Goal: Task Accomplishment & Management: Complete application form

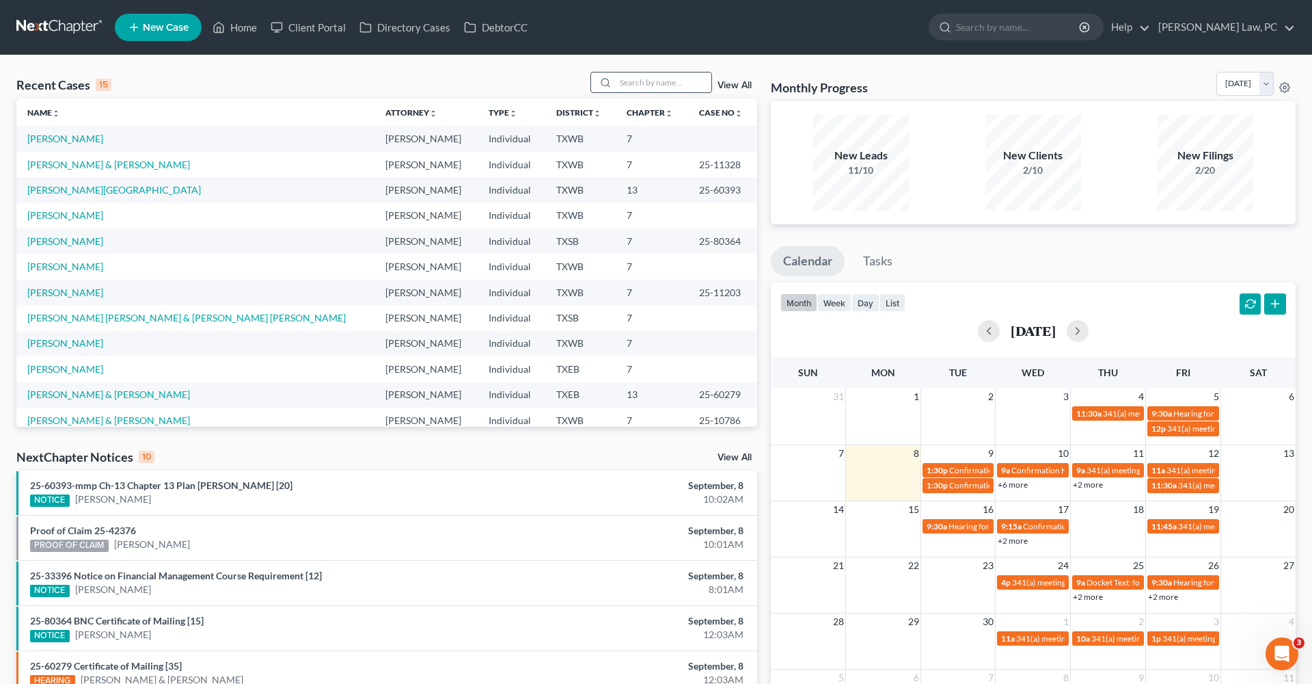
click at [648, 87] on input "search" at bounding box center [664, 82] width 96 height 20
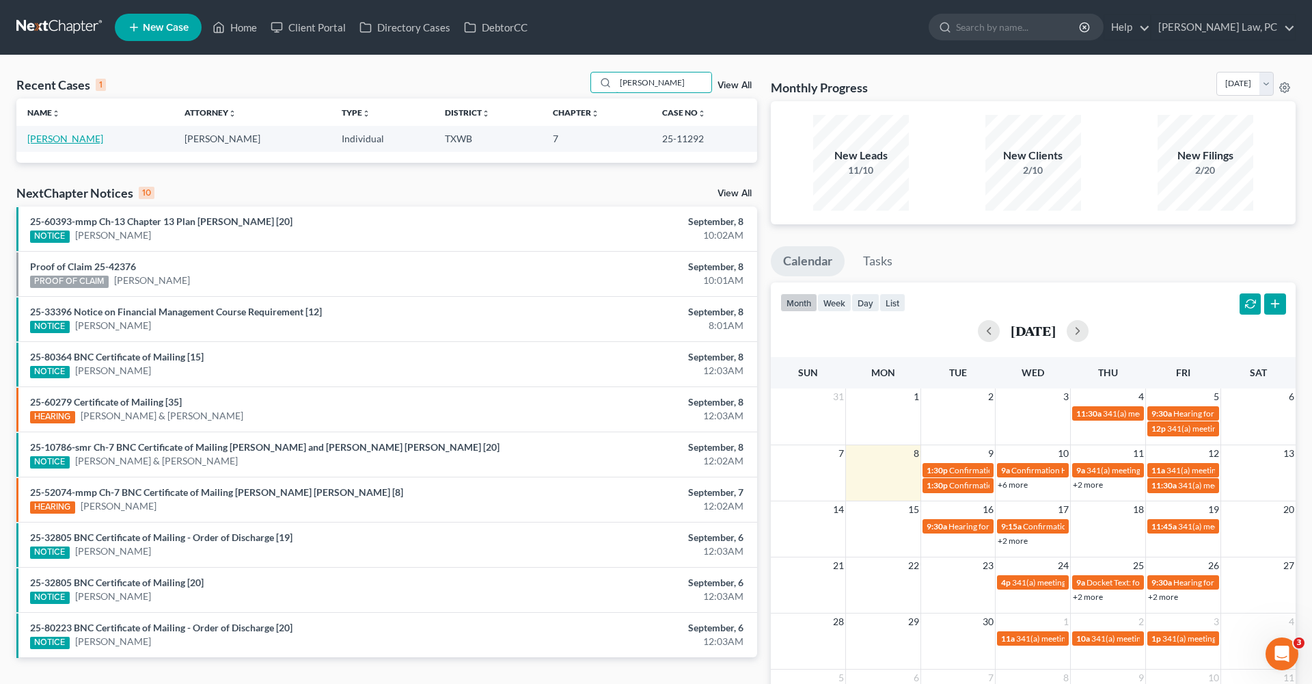
type input "[PERSON_NAME]"
click at [49, 142] on link "[PERSON_NAME]" at bounding box center [65, 139] width 76 height 12
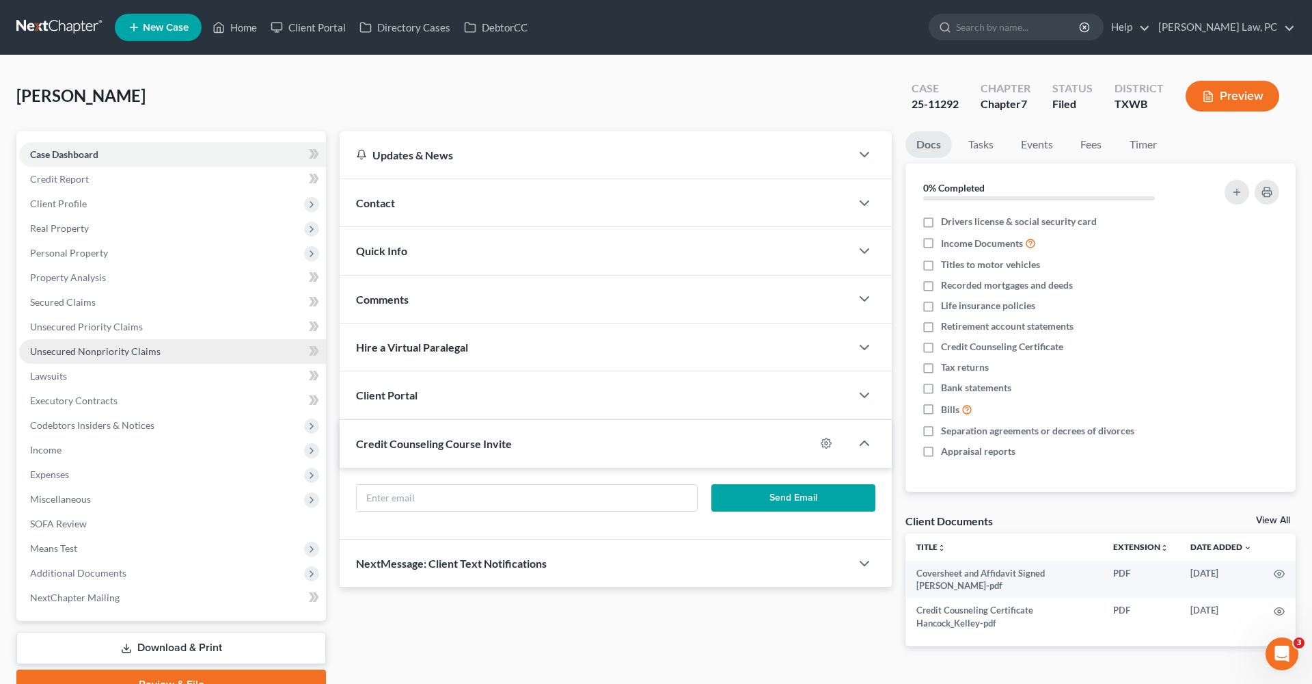
click at [93, 344] on link "Unsecured Nonpriority Claims" at bounding box center [172, 351] width 307 height 25
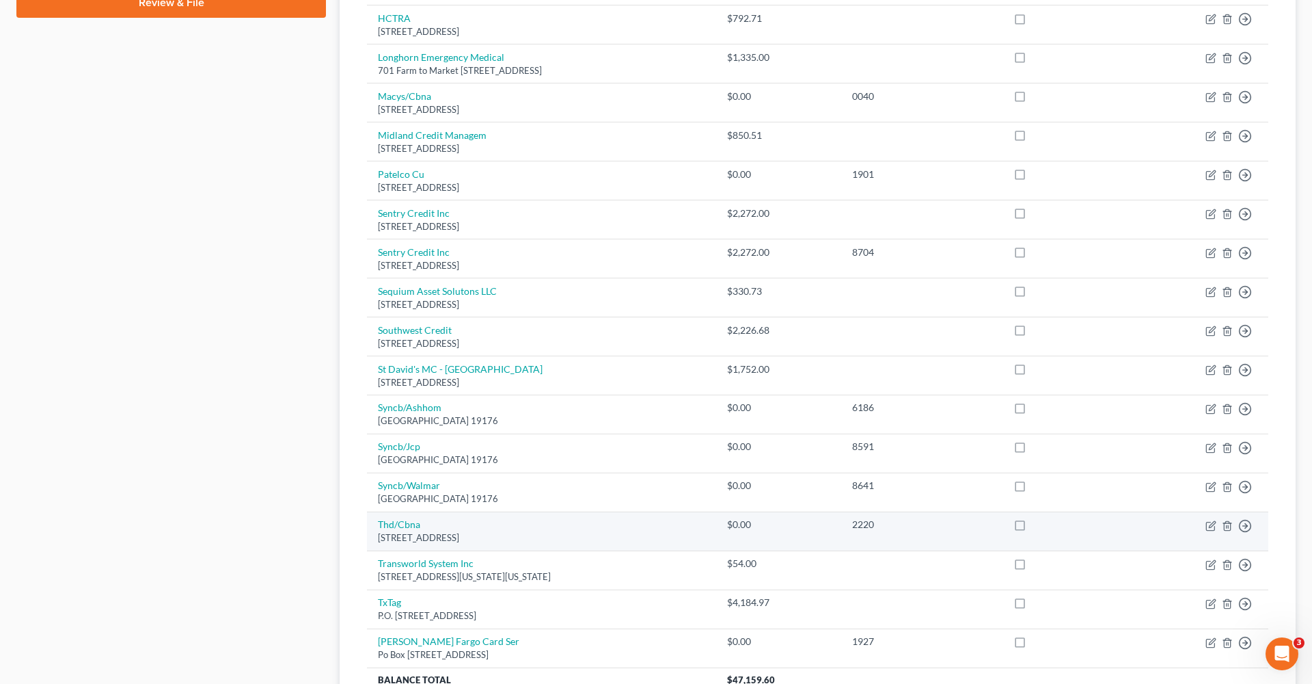
scroll to position [678, 0]
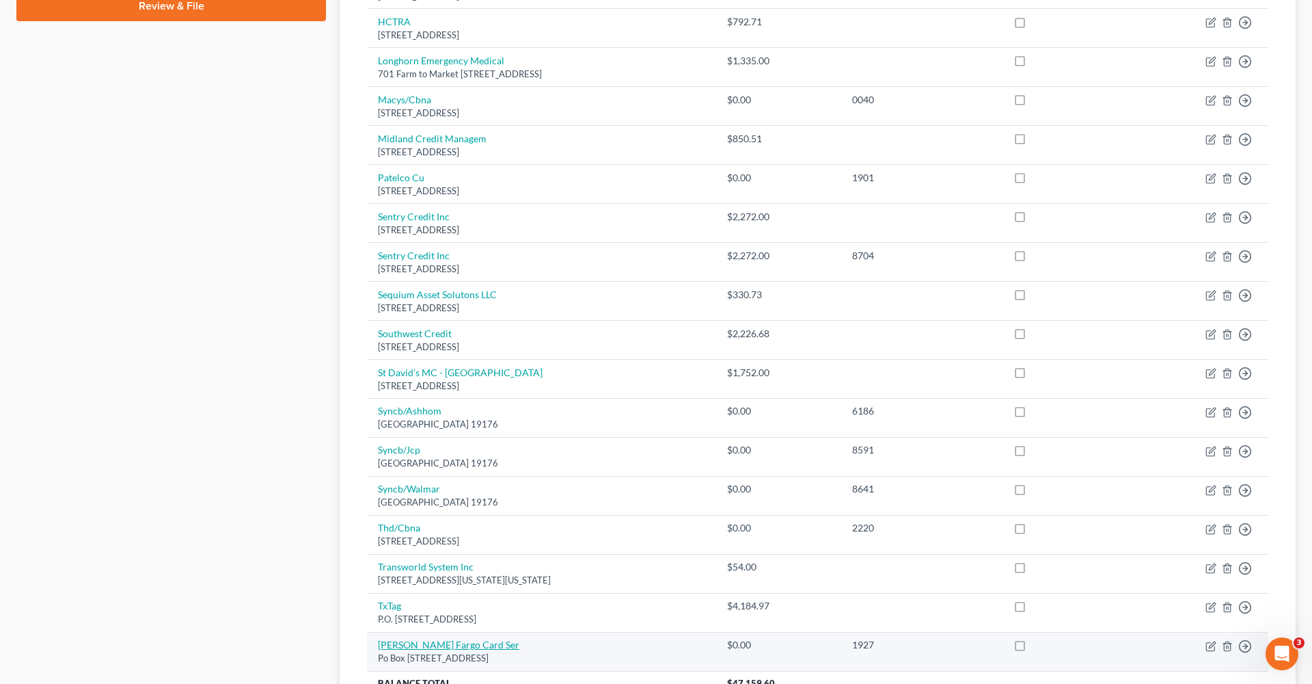
click at [427, 638] on link "[PERSON_NAME] Fargo Card Ser" at bounding box center [448, 644] width 141 height 12
select select "16"
select select "2"
select select "0"
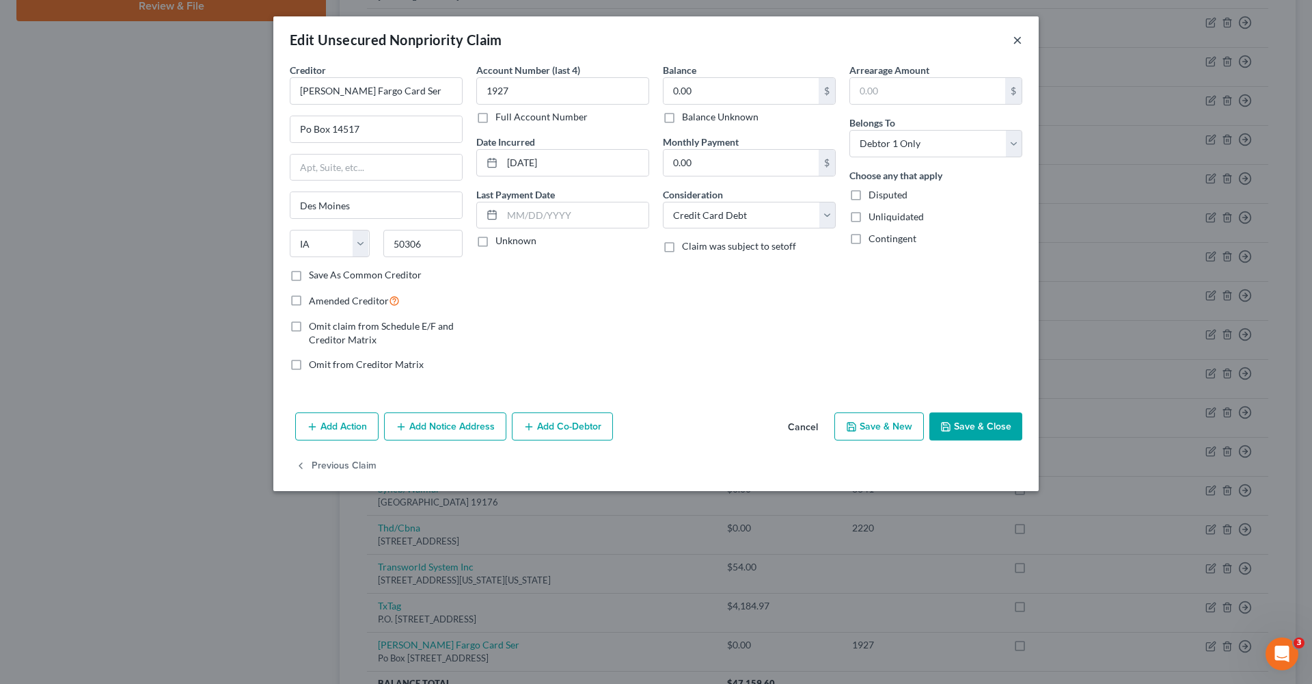
click at [1016, 39] on button "×" at bounding box center [1018, 39] width 10 height 16
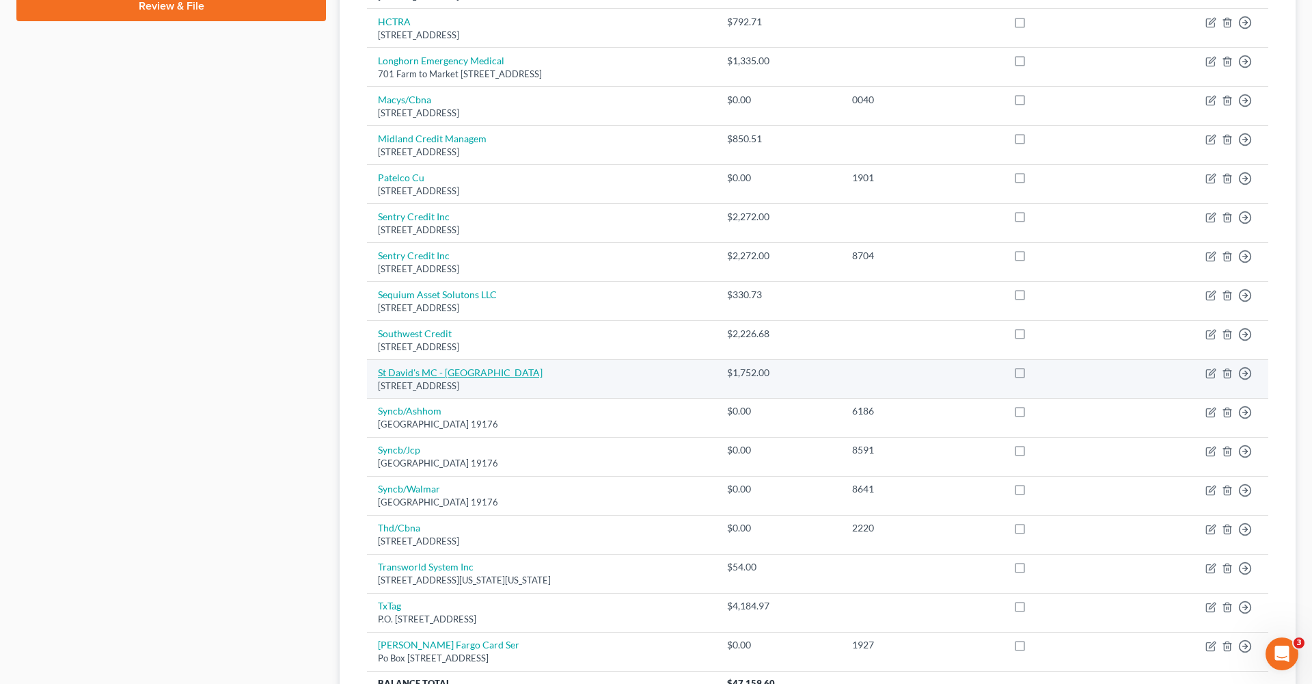
click at [402, 366] on link "St David's MC - [GEOGRAPHIC_DATA]" at bounding box center [460, 372] width 165 height 12
select select "45"
select select "1"
select select "0"
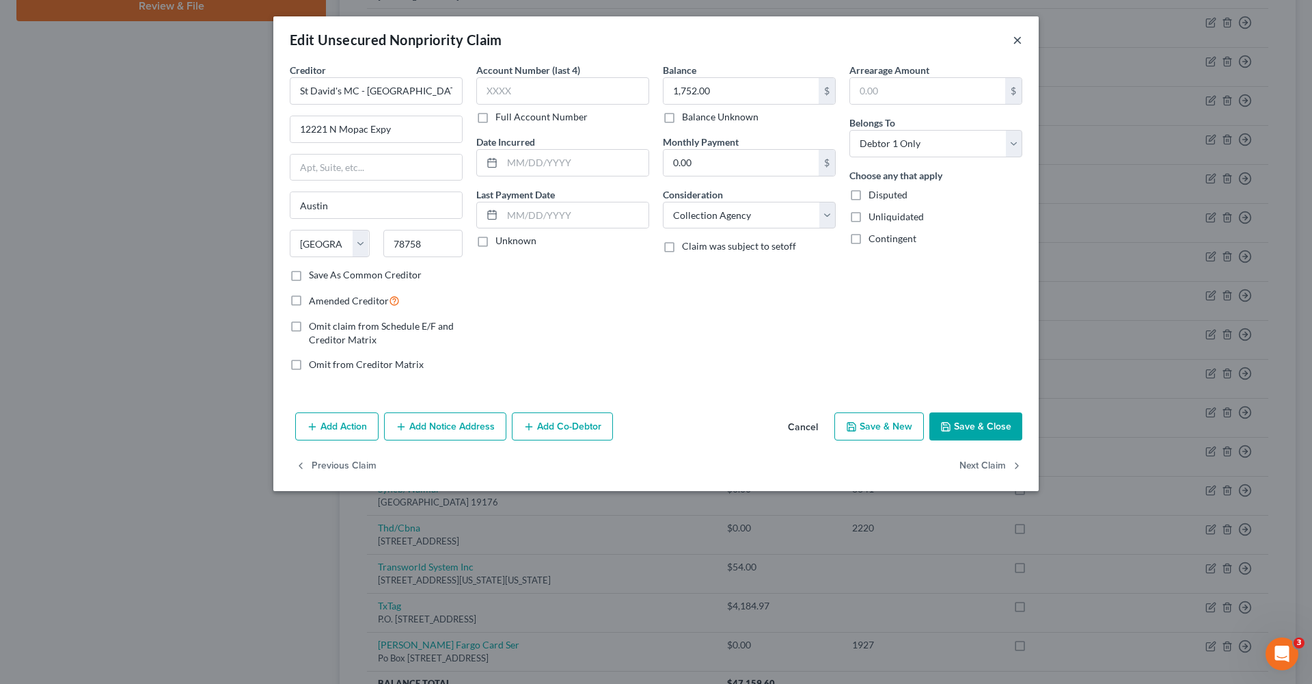
click at [1016, 41] on button "×" at bounding box center [1018, 39] width 10 height 16
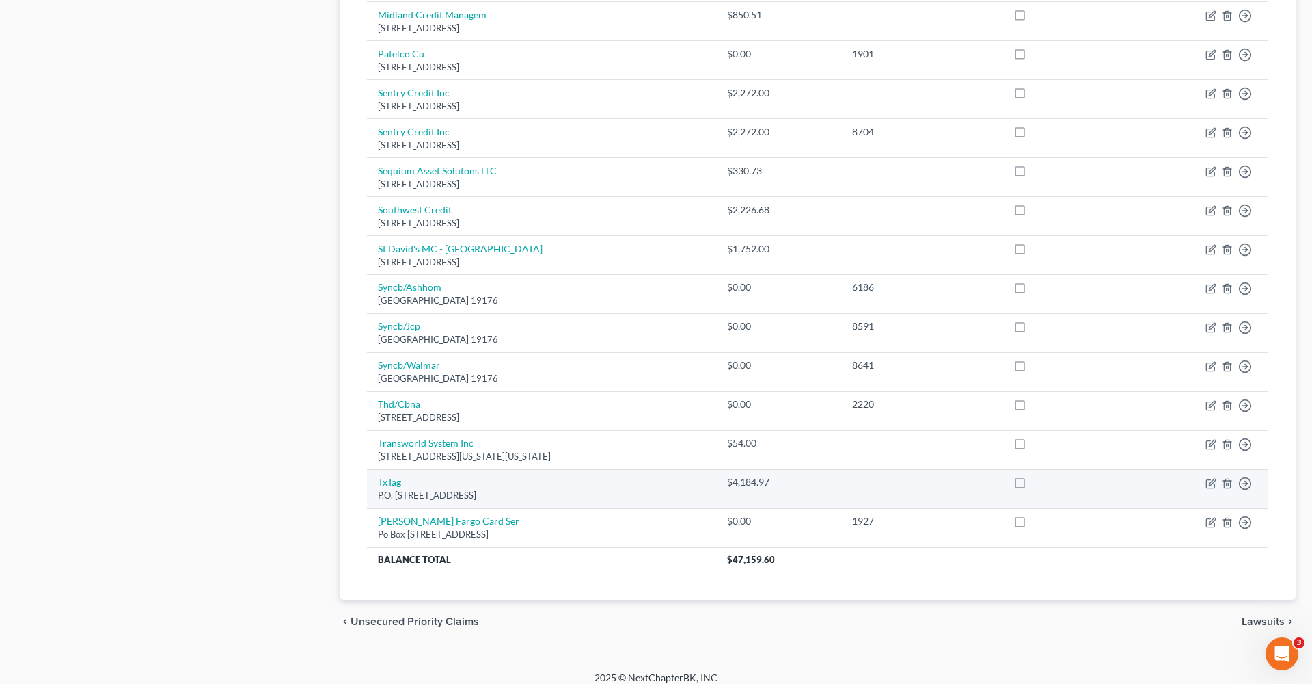
scroll to position [801, 0]
click at [389, 476] on link "TxTag" at bounding box center [389, 482] width 23 height 12
select select "45"
select select "14"
select select "0"
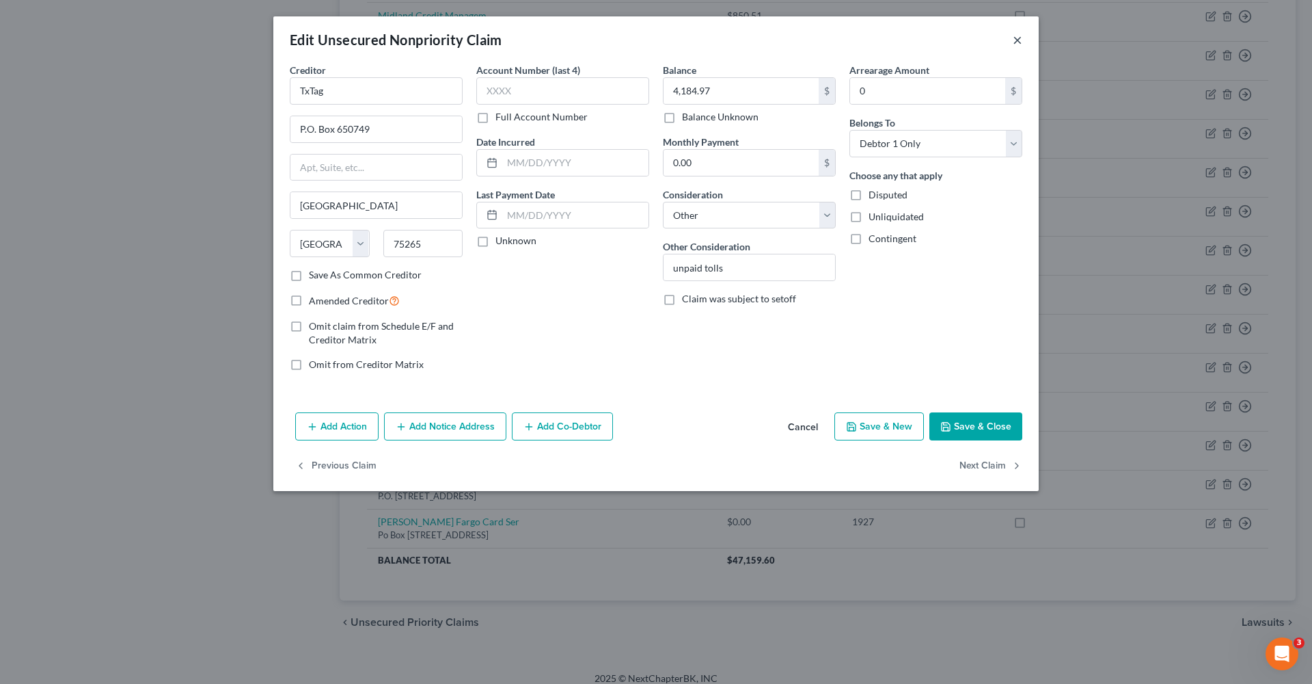
click at [1021, 37] on button "×" at bounding box center [1018, 39] width 10 height 16
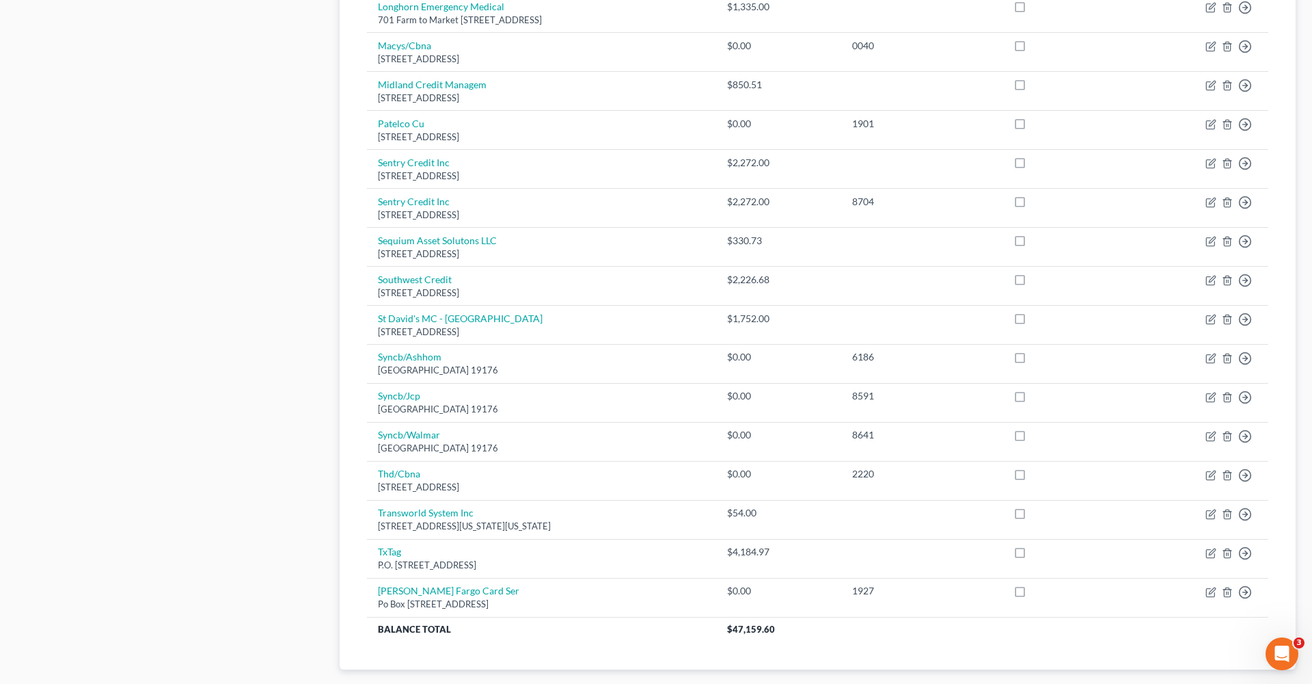
scroll to position [729, 0]
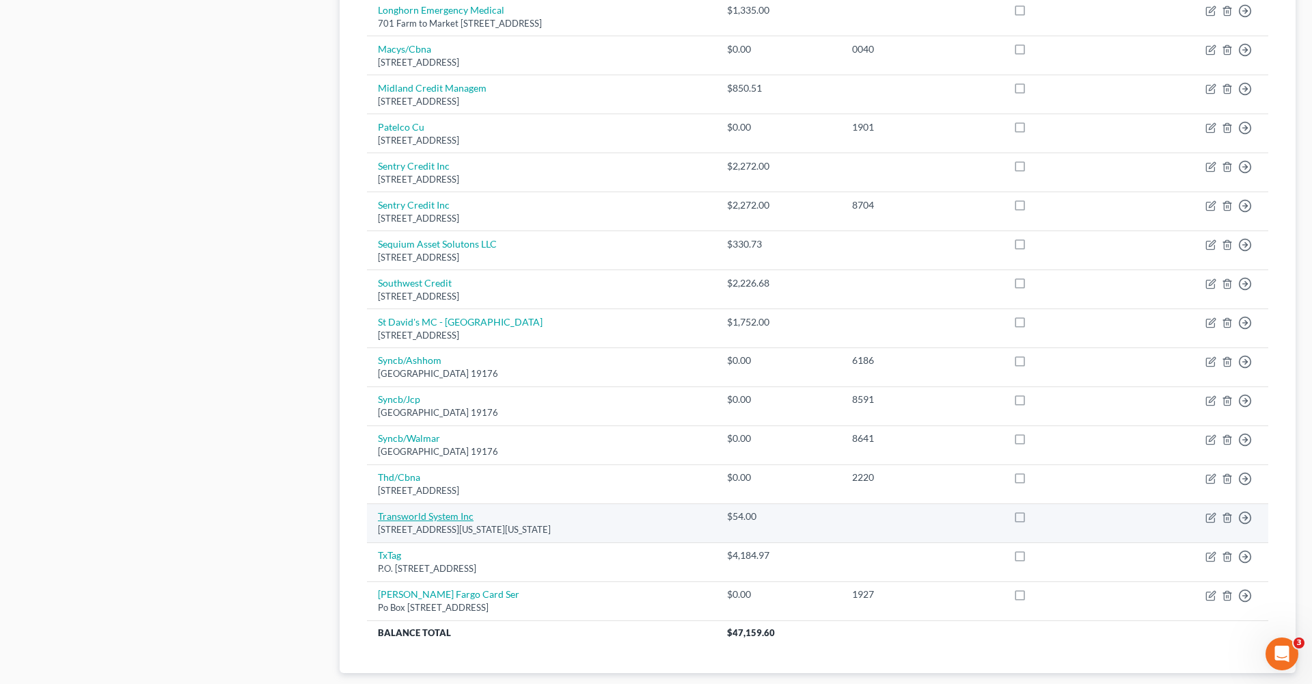
click at [398, 510] on link "Transworld System Inc" at bounding box center [426, 516] width 96 height 12
select select "39"
select select "1"
select select "0"
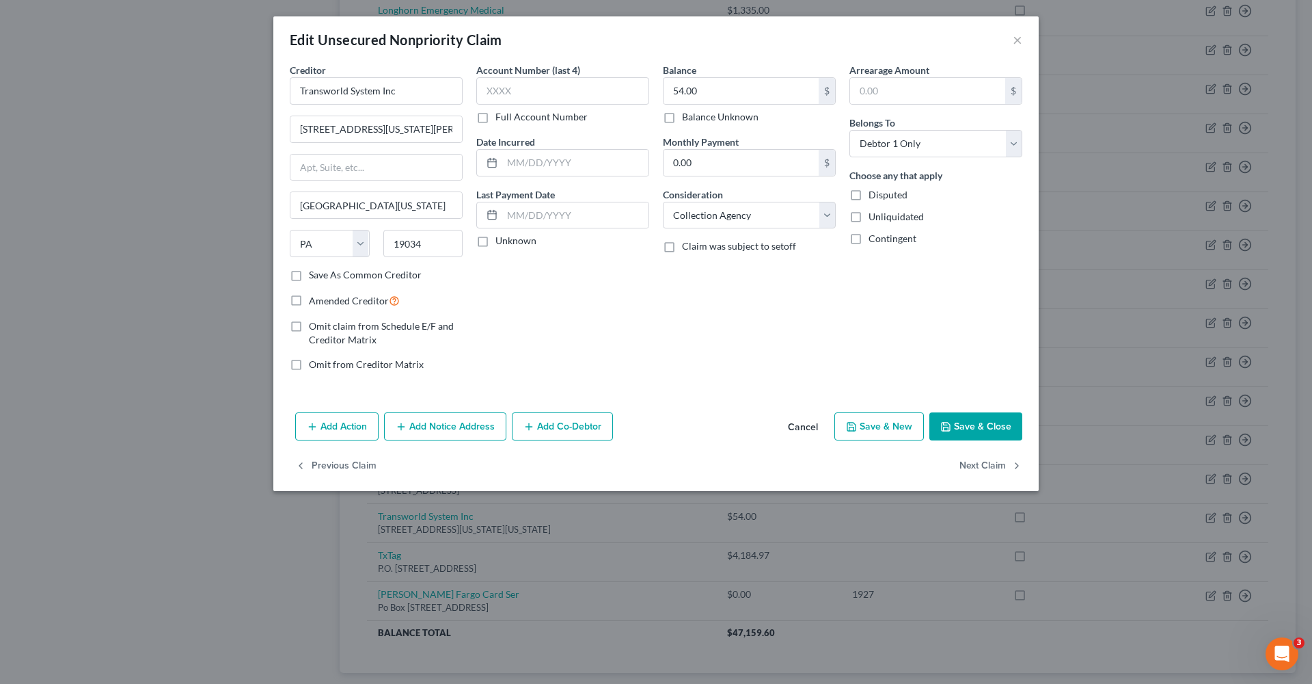
click at [984, 425] on button "Save & Close" at bounding box center [976, 426] width 93 height 29
type input "0"
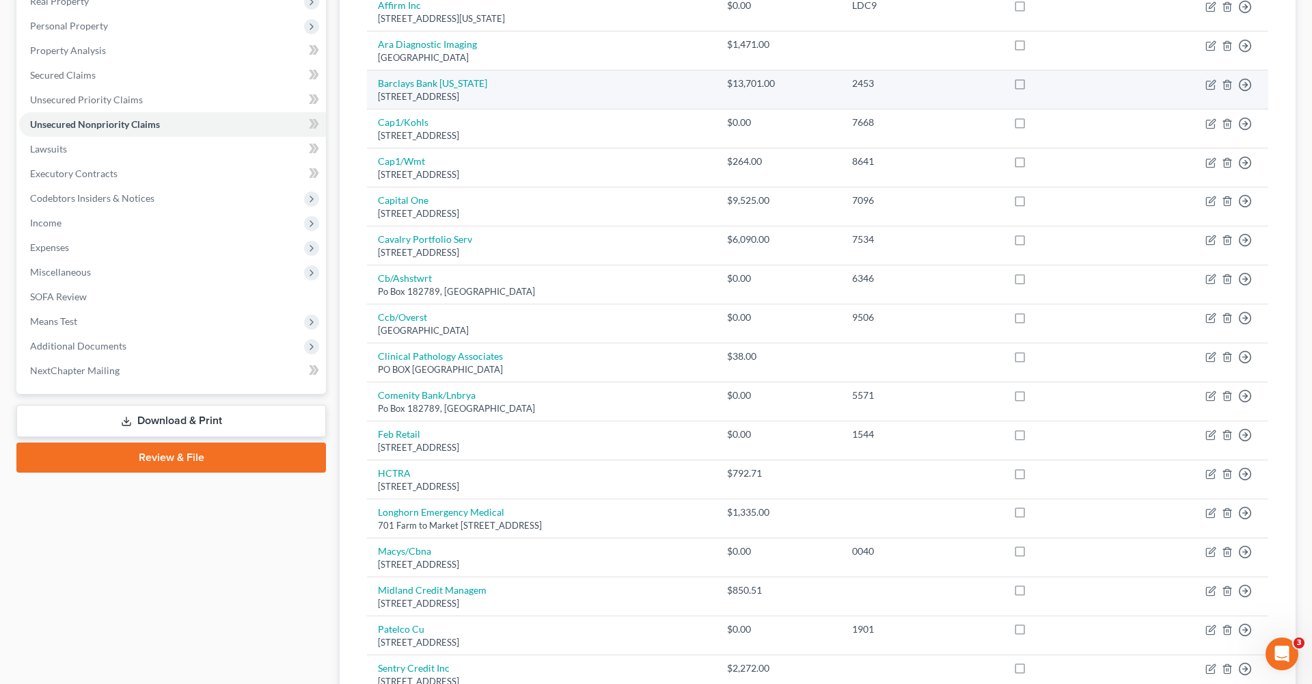
scroll to position [245, 0]
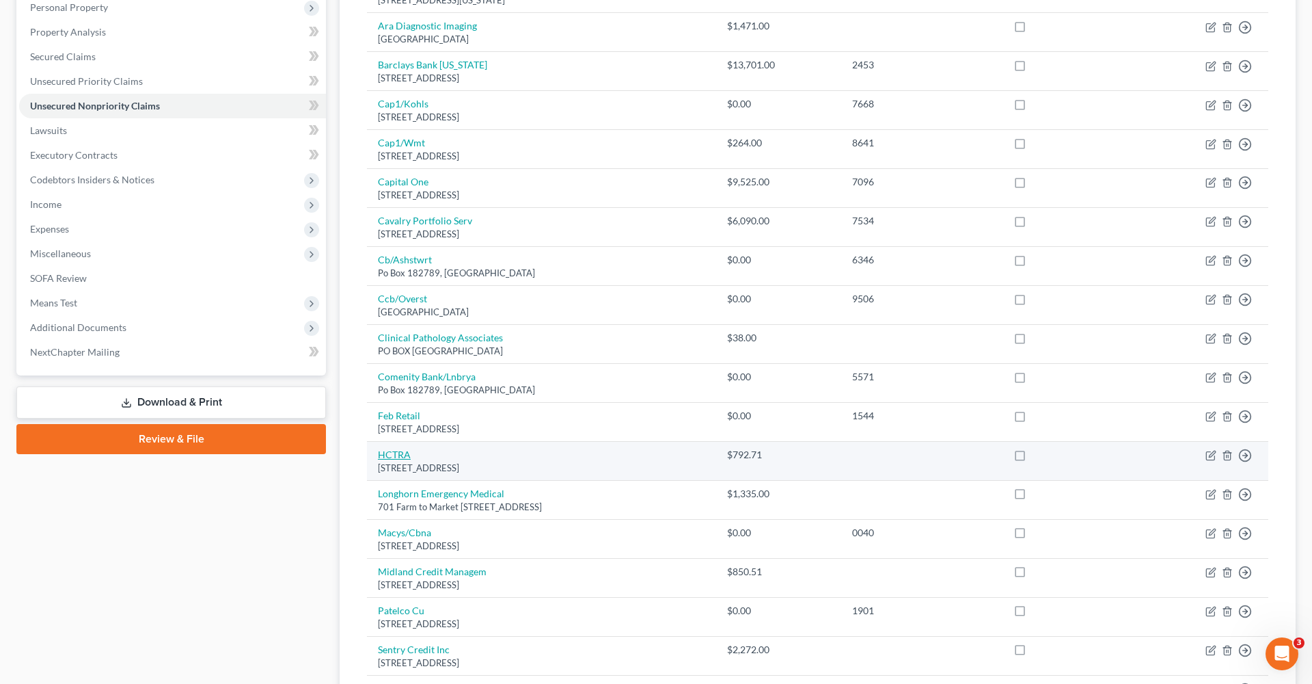
click at [392, 450] on link "HCTRA" at bounding box center [394, 454] width 33 height 12
select select "45"
select select "14"
select select "0"
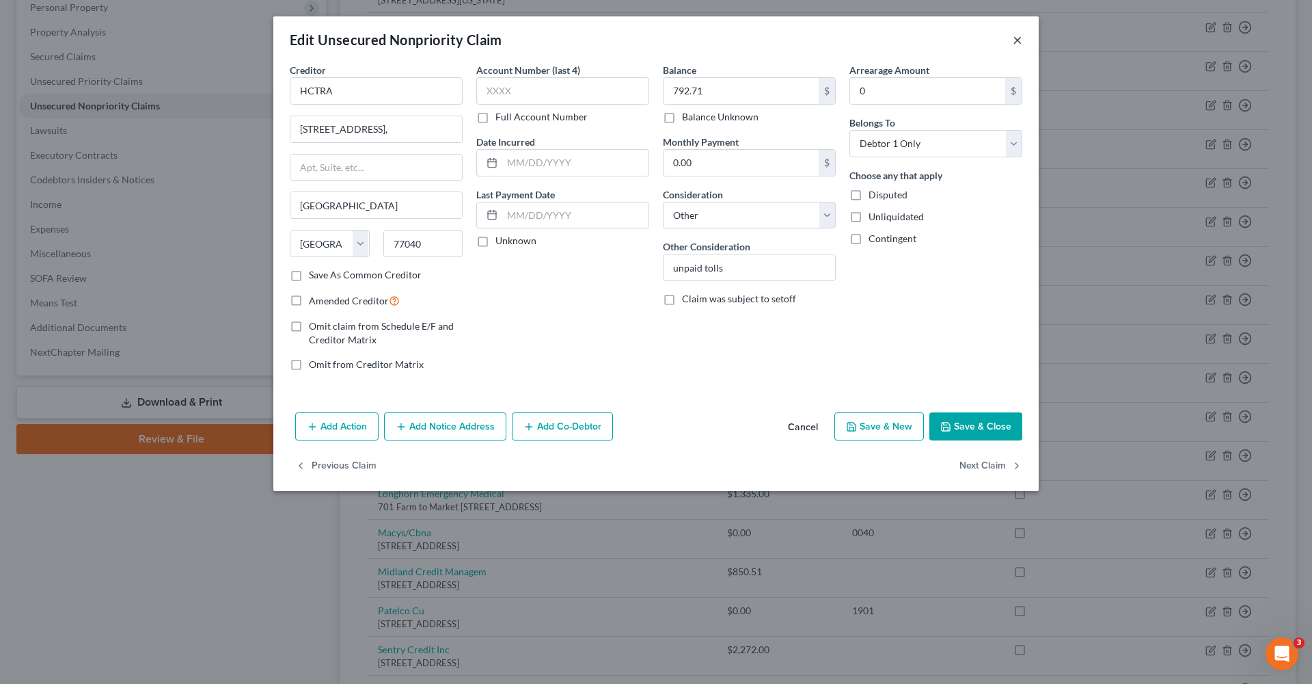
click at [1018, 39] on button "×" at bounding box center [1018, 39] width 10 height 16
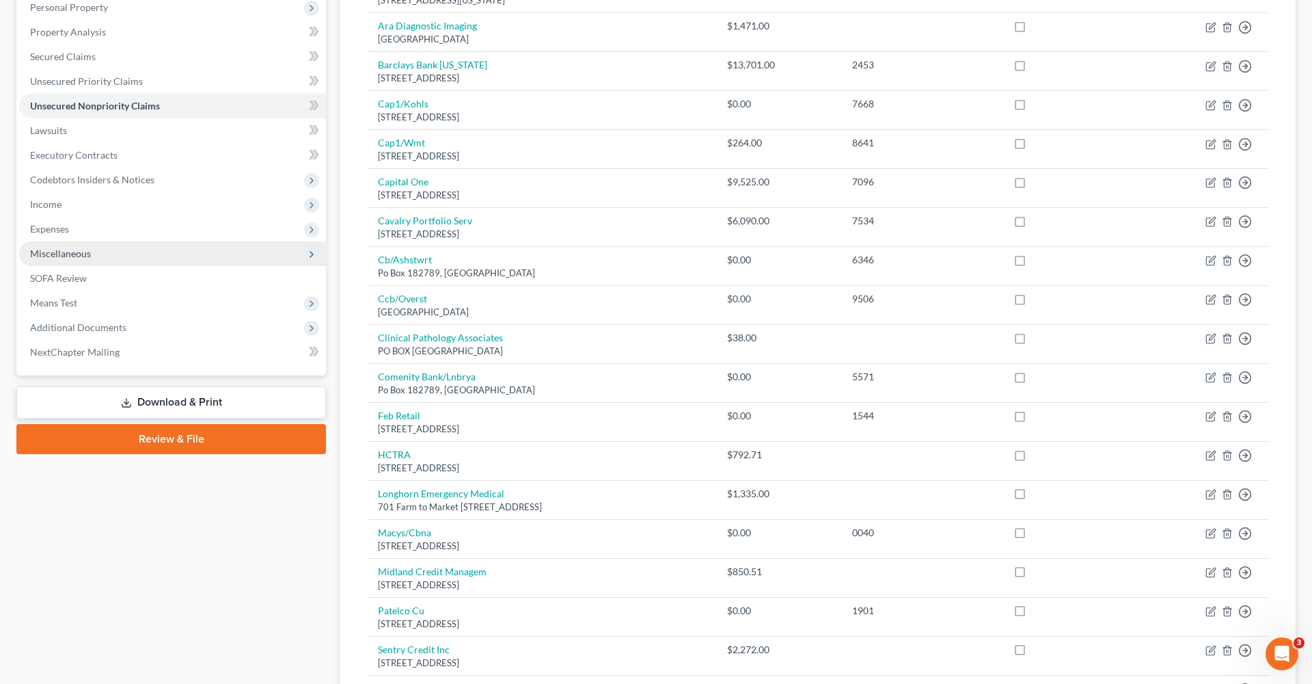
click at [39, 254] on span "Miscellaneous" at bounding box center [60, 253] width 61 height 12
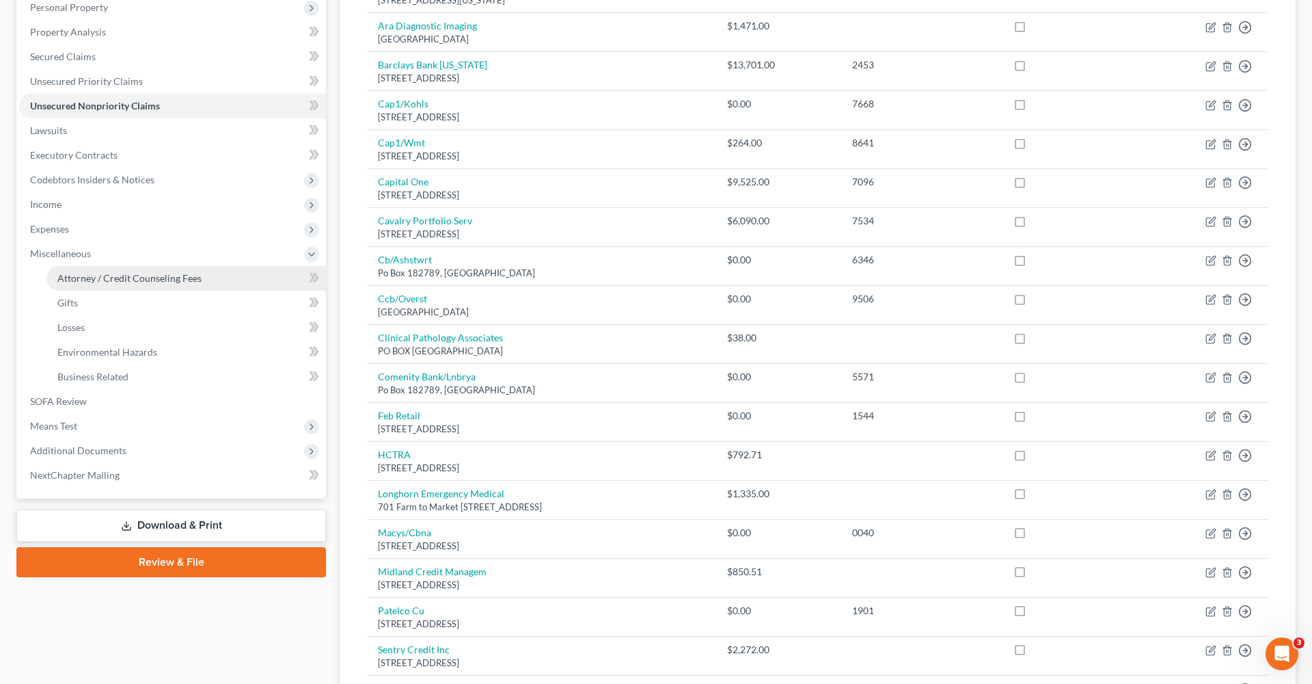
click at [62, 281] on span "Attorney / Credit Counseling Fees" at bounding box center [129, 278] width 144 height 12
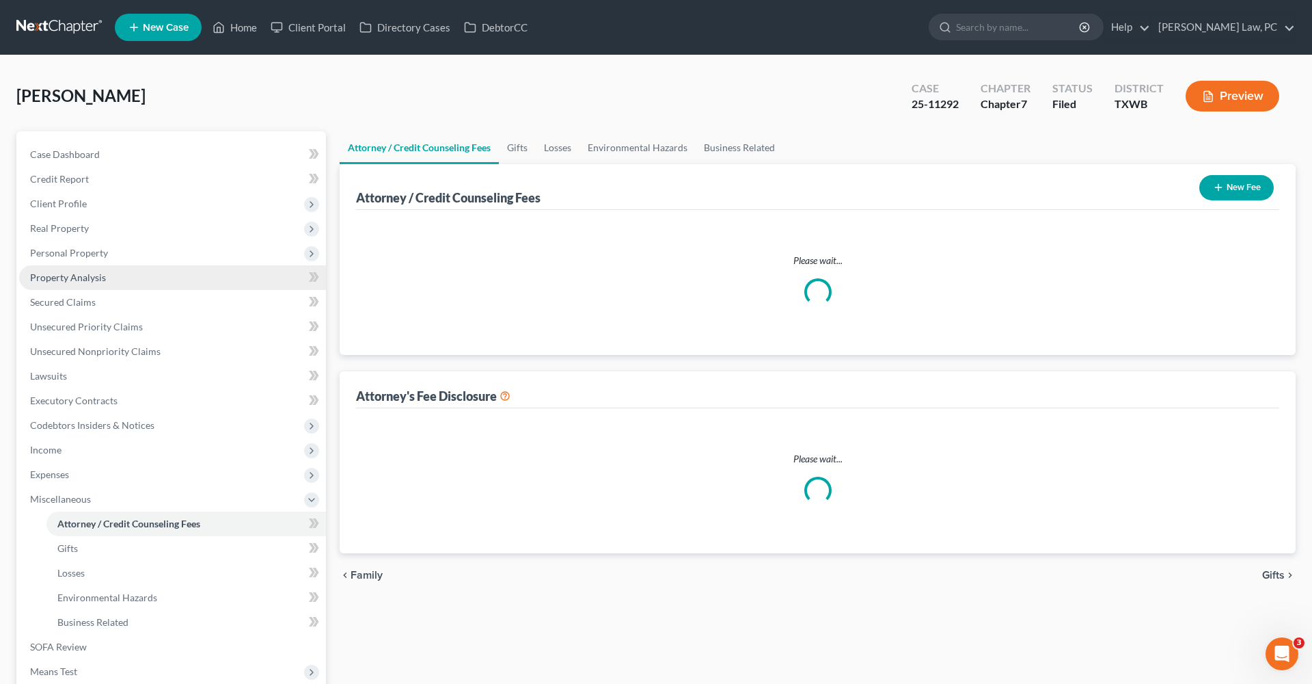
select select "4"
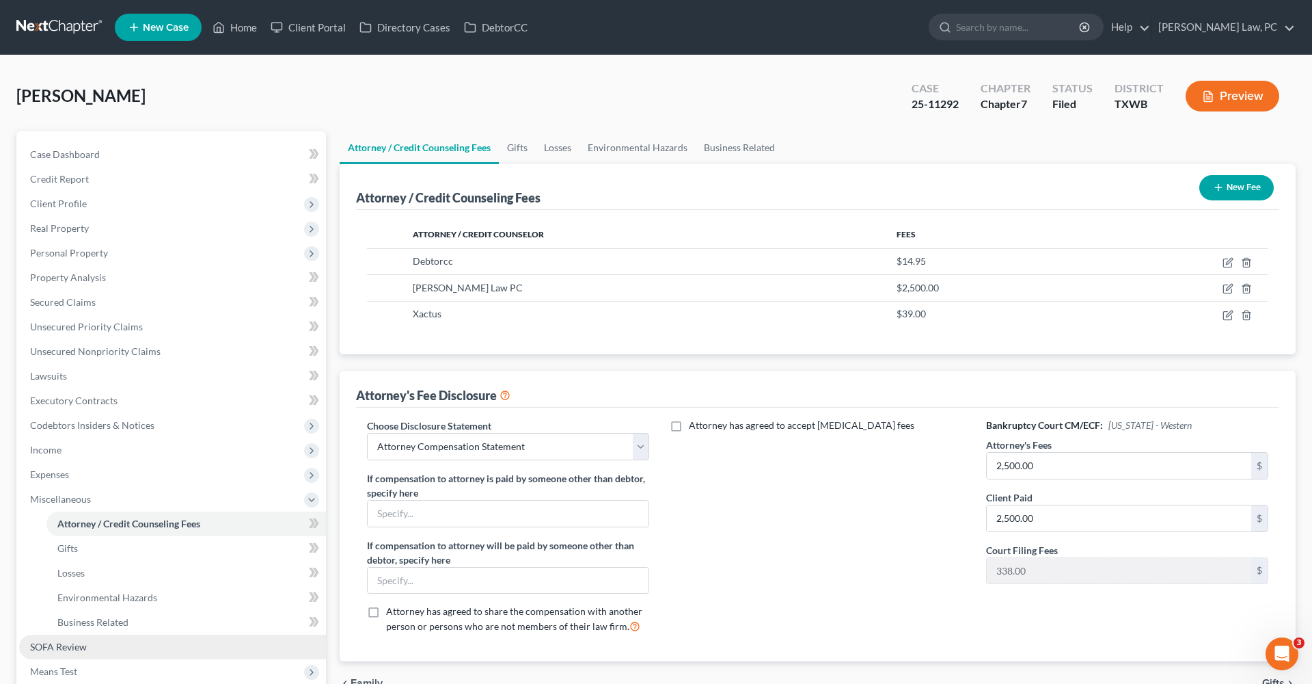
click at [50, 645] on span "SOFA Review" at bounding box center [58, 646] width 57 height 12
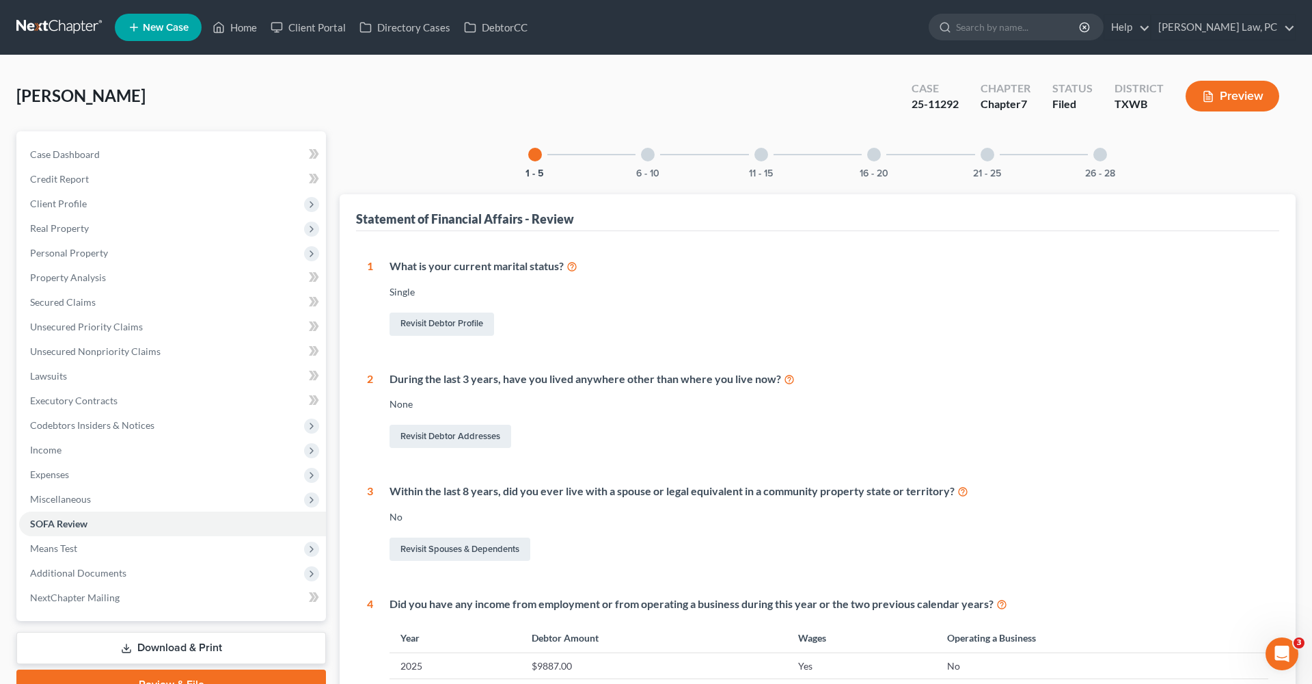
click at [752, 159] on div "11 - 15" at bounding box center [761, 154] width 46 height 46
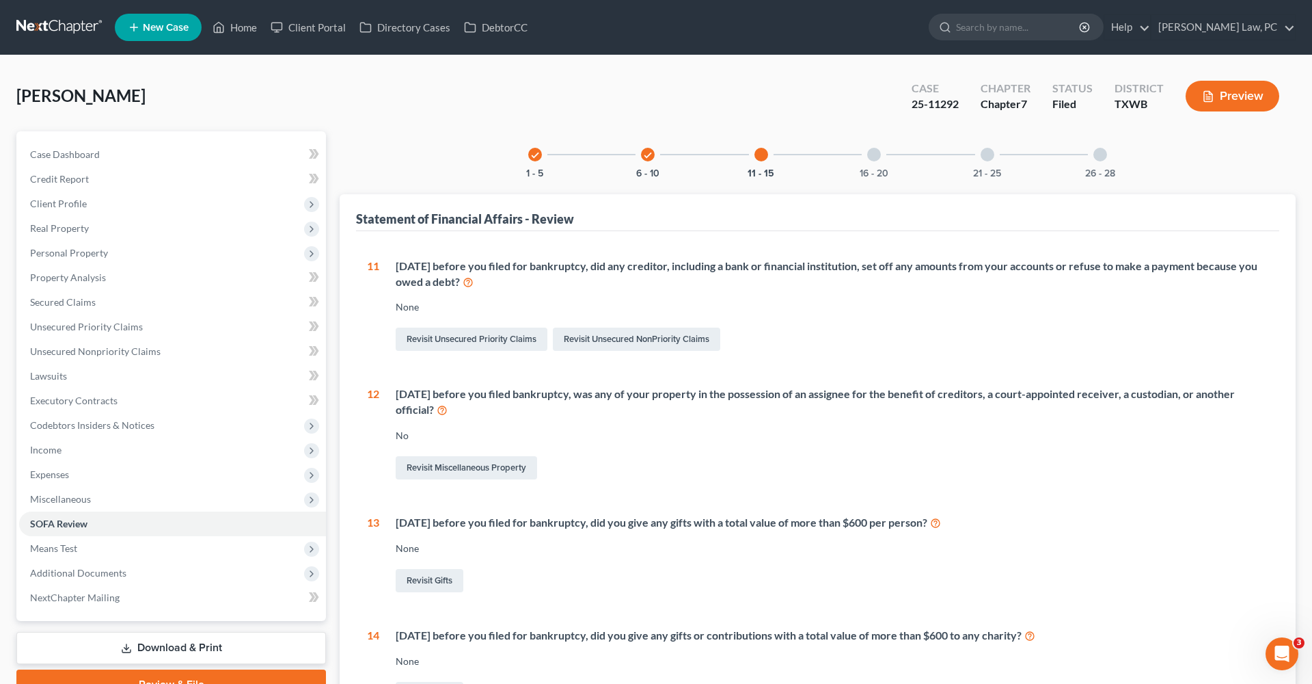
click at [882, 154] on div "16 - 20" at bounding box center [874, 154] width 46 height 46
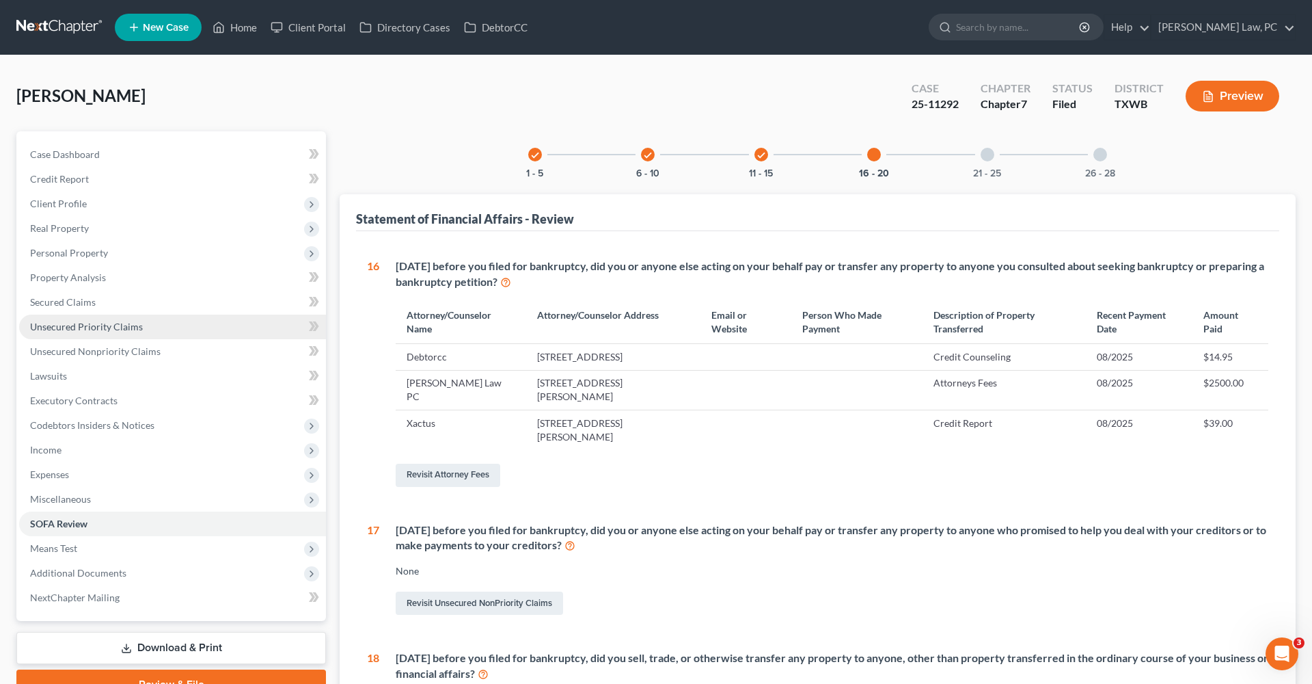
click at [45, 325] on span "Unsecured Priority Claims" at bounding box center [86, 327] width 113 height 12
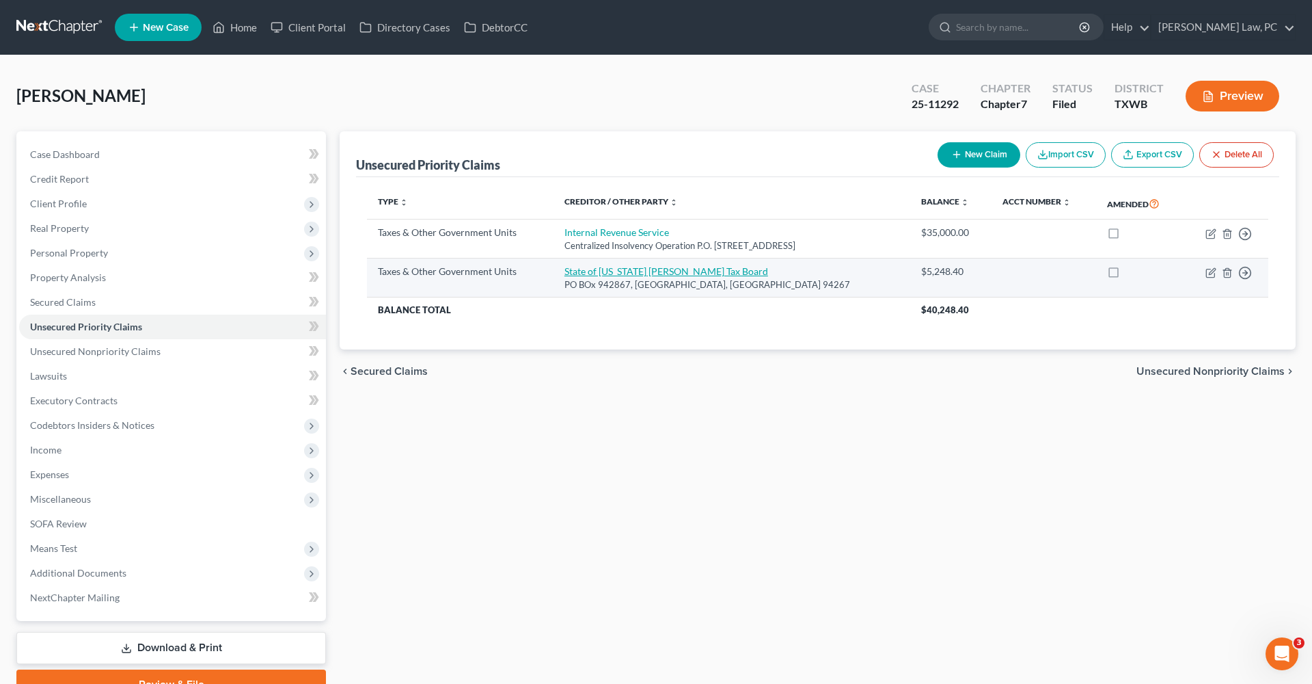
click at [610, 269] on link "State of [US_STATE] [PERSON_NAME] Tax Board" at bounding box center [667, 271] width 204 height 12
select select "0"
select select "4"
select select "0"
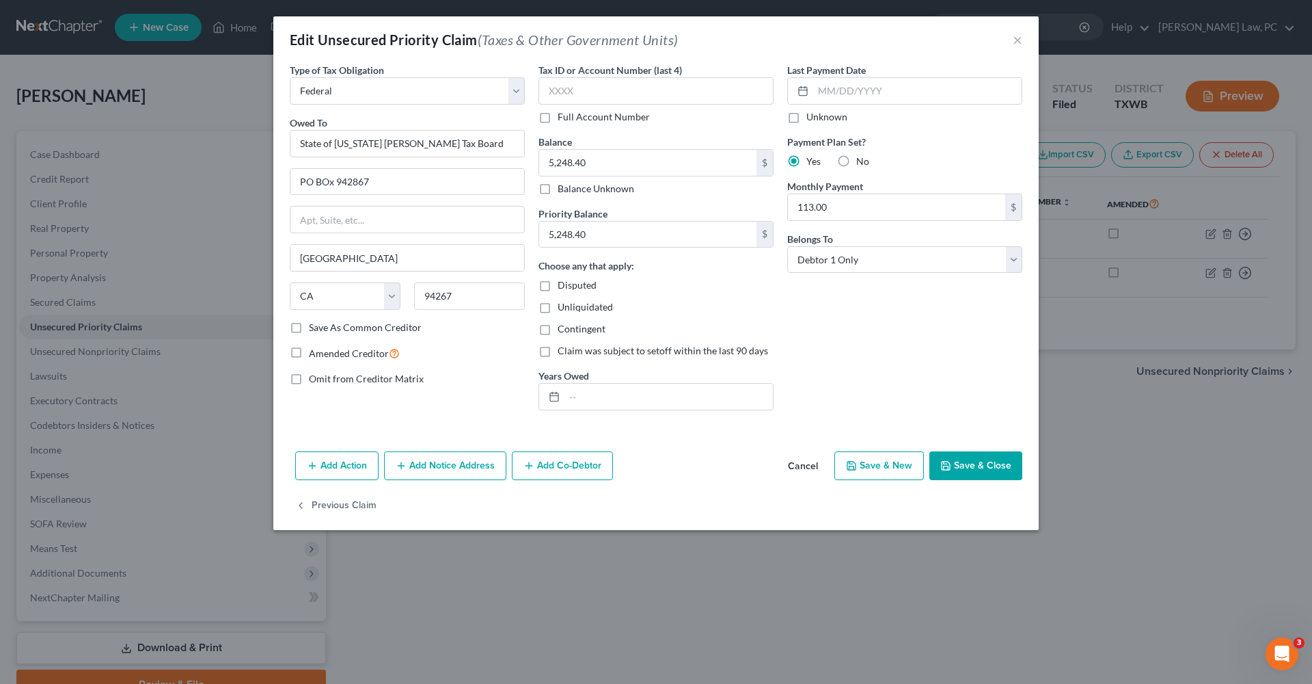
click at [977, 466] on button "Save & Close" at bounding box center [976, 465] width 93 height 29
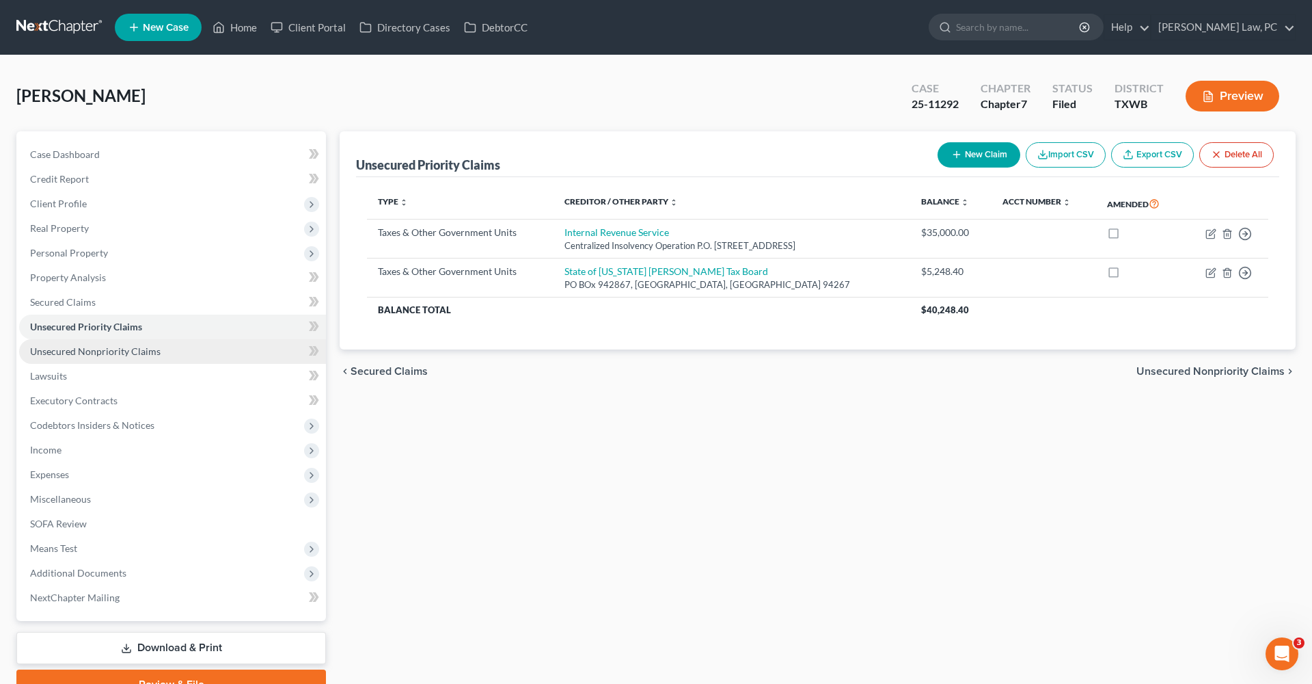
click at [78, 347] on span "Unsecured Nonpriority Claims" at bounding box center [95, 351] width 131 height 12
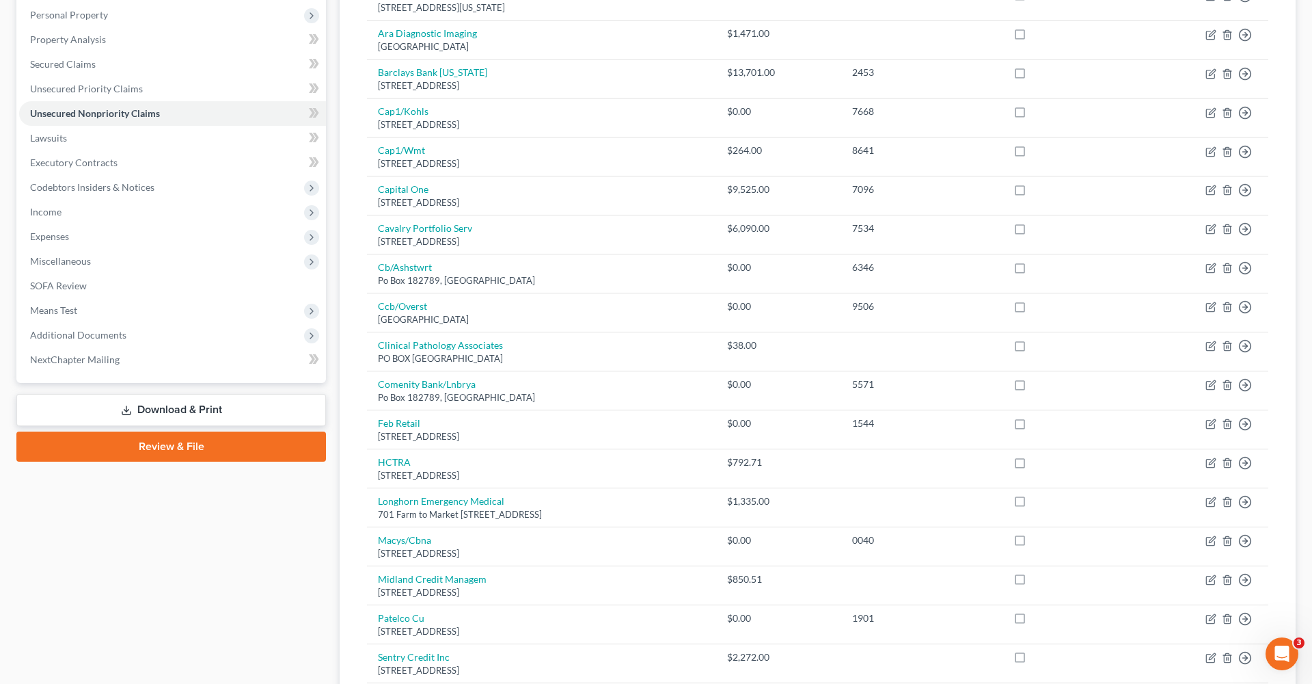
scroll to position [239, 0]
